Goal: Find specific page/section: Find specific page/section

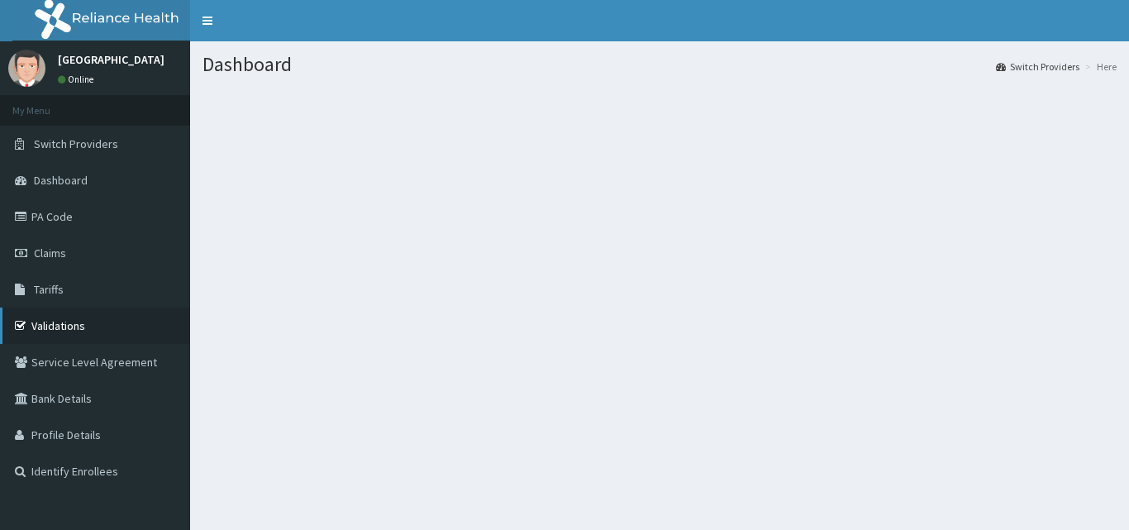
click at [69, 324] on link "Validations" at bounding box center [95, 325] width 190 height 36
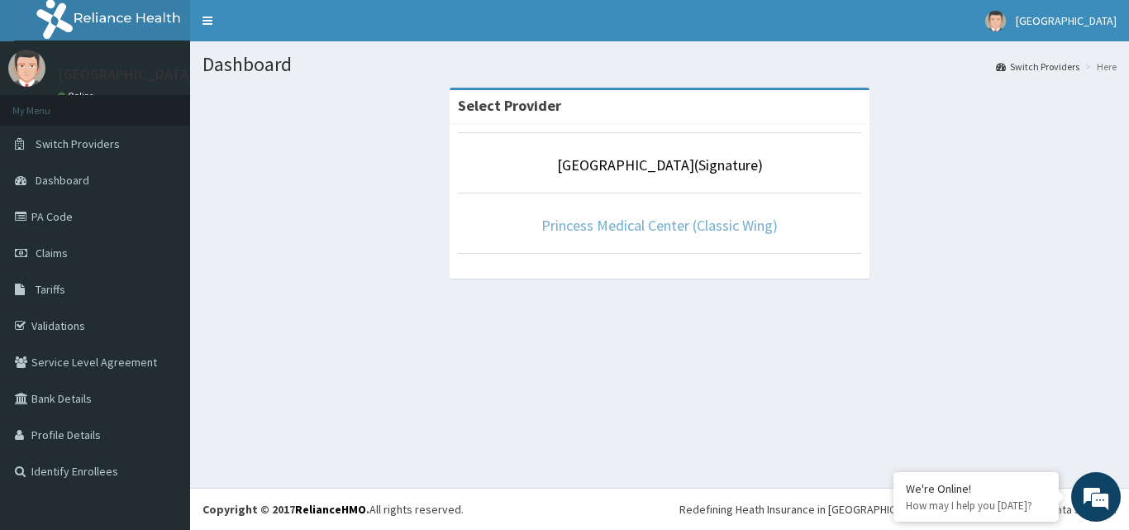
click at [611, 227] on link "Princess Medical Center (Classic Wing)" at bounding box center [659, 225] width 236 height 19
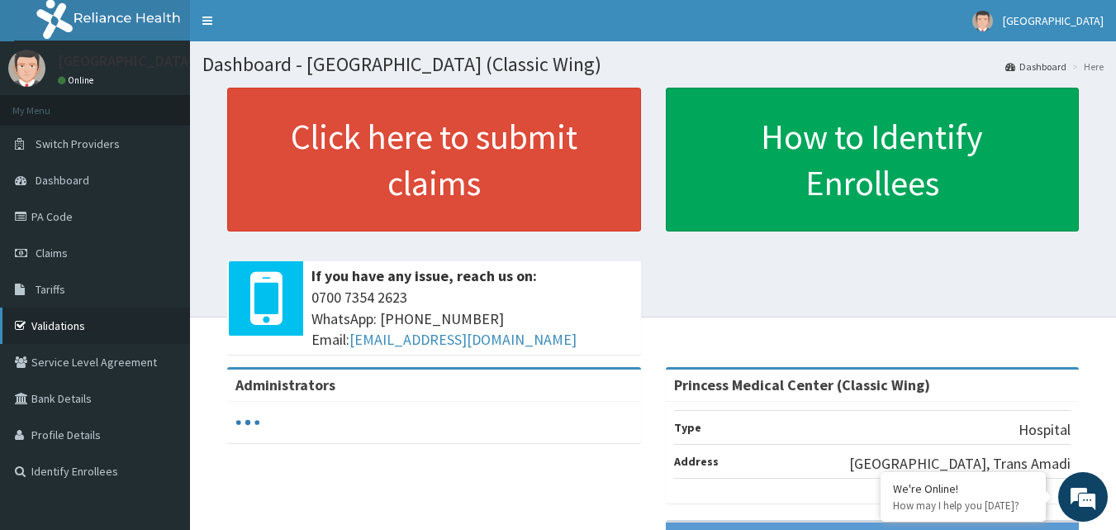
click at [60, 327] on link "Validations" at bounding box center [95, 325] width 190 height 36
